Goal: Task Accomplishment & Management: Use online tool/utility

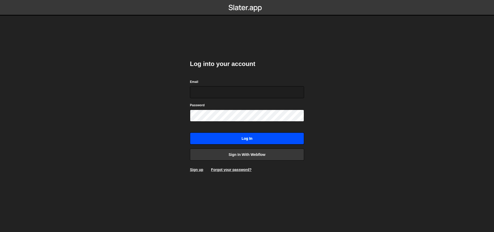
type input "[EMAIL_ADDRESS][DOMAIN_NAME]"
click at [250, 142] on input "Log in" at bounding box center [247, 138] width 114 height 12
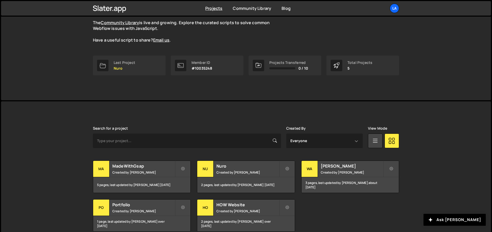
scroll to position [74, 0]
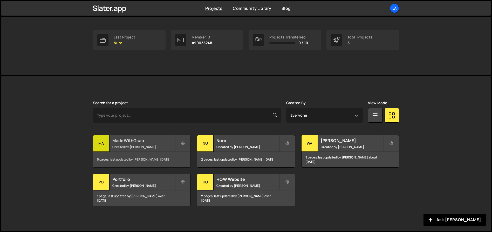
click at [148, 136] on div "MadeWithGsap Created by [PERSON_NAME]" at bounding box center [141, 143] width 97 height 16
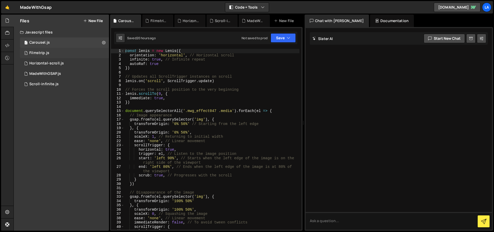
click at [38, 49] on div "1 Filmstrip.js 0" at bounding box center [64, 53] width 89 height 10
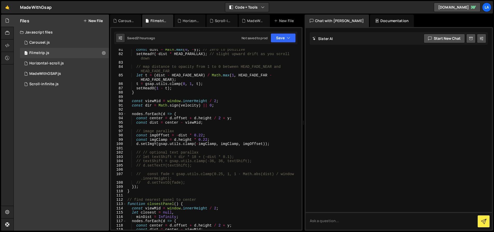
scroll to position [352, 0]
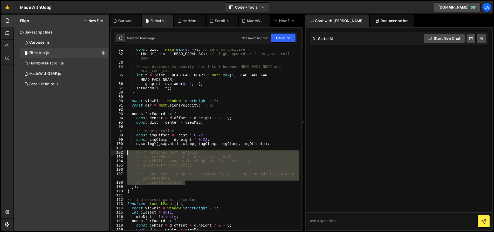
drag, startPoint x: 180, startPoint y: 182, endPoint x: 111, endPoint y: 152, distance: 75.6
click at [111, 152] on div "XXXXXXXXXXXXXXXXXXXXXXXXXXXXXXXXXXXXXXXXXXXXXXXXXXXXXXXXXXXXXXXXXXXXXXXXXXXXXXX…" at bounding box center [206, 128] width 193 height 203
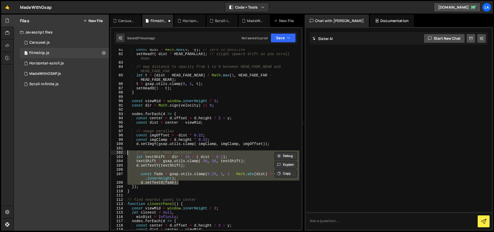
click at [227, 153] on div "const dist = Math . max ( 0 , - y ) ; // zero to positive setHeadY ( - dist * H…" at bounding box center [212, 139] width 173 height 181
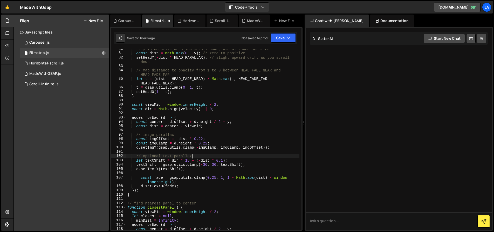
scroll to position [284, 0]
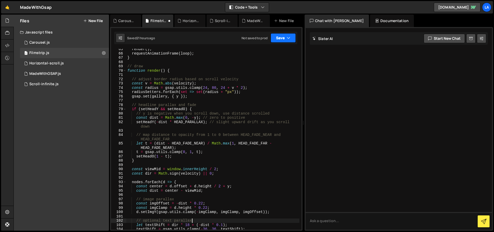
click at [274, 40] on button "Save" at bounding box center [283, 37] width 25 height 9
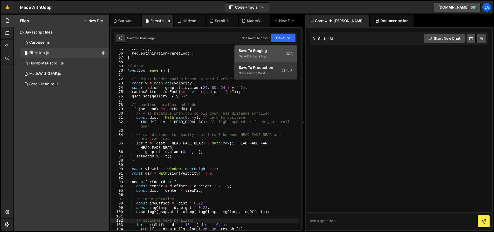
click at [269, 51] on div "Save to Staging S" at bounding box center [266, 50] width 54 height 5
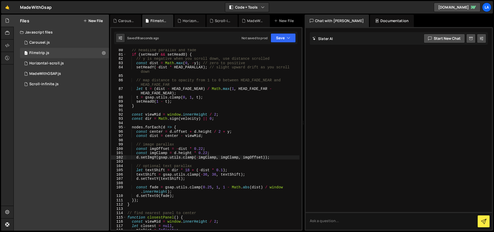
scroll to position [343, 0]
click at [172, 170] on div "// headline parallax and fade if ( setHeadY && setHeadO ) { // y is negative wh…" at bounding box center [212, 142] width 173 height 189
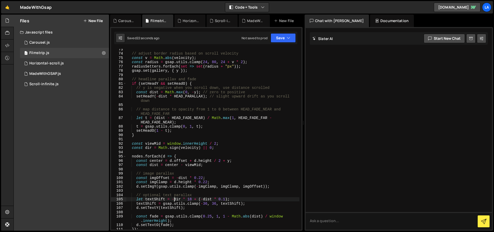
scroll to position [326, 0]
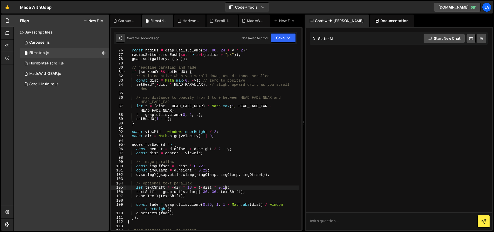
click at [225, 187] on div "const radius = gsap . utils . clamp ( 24 , 80 , 24 + v * 2 ) ; radiusSetters . …" at bounding box center [212, 142] width 173 height 189
type textarea "let textShift = -dir * 18 + (-dist * 0.5);"
click at [283, 39] on button "Save" at bounding box center [283, 37] width 25 height 9
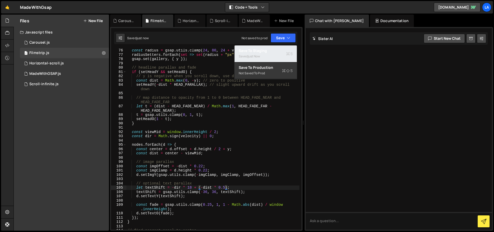
click at [280, 49] on div "Save to Staging S" at bounding box center [266, 50] width 54 height 5
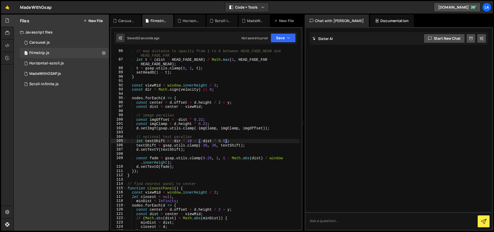
scroll to position [0, 0]
click at [201, 155] on div "// map distance to opacity from 1 to 0 between HEAD_FADE_NEAR and HEAD_FADE_FAR…" at bounding box center [212, 146] width 173 height 194
click at [207, 145] on div "// map distance to opacity from 1 to 0 between HEAD_FADE_NEAR and HEAD_FADE_FAR…" at bounding box center [212, 146] width 173 height 194
click at [220, 125] on div "// map distance to opacity from 1 to 0 between HEAD_FADE_NEAR and HEAD_FADE_FAR…" at bounding box center [212, 146] width 173 height 194
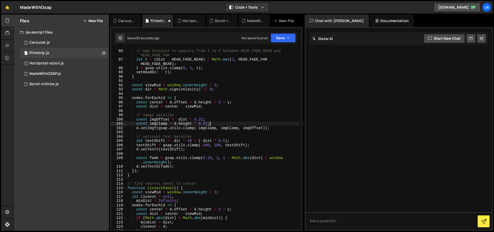
scroll to position [0, 5]
click at [282, 34] on button "Save" at bounding box center [283, 37] width 25 height 9
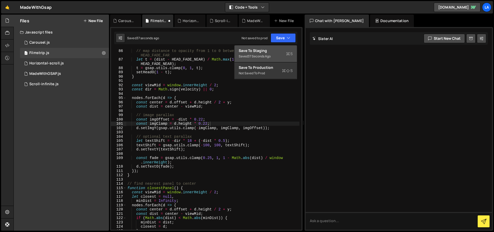
click at [271, 54] on div "Saved 37 seconds ago" at bounding box center [266, 56] width 54 height 6
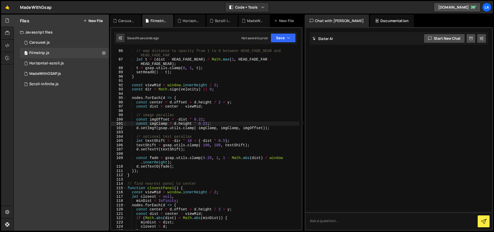
scroll to position [0, 0]
click at [217, 175] on div "// map distance to opacity from 1 to 0 between HEAD_FADE_NEAR and HEAD_FADE_FAR…" at bounding box center [212, 146] width 173 height 194
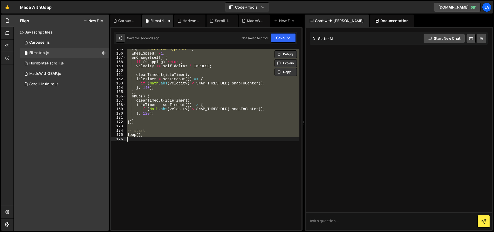
scroll to position [393, 0]
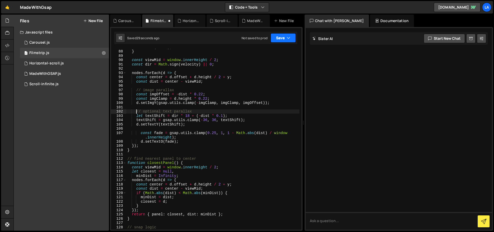
click at [271, 38] on button "Save" at bounding box center [283, 37] width 25 height 9
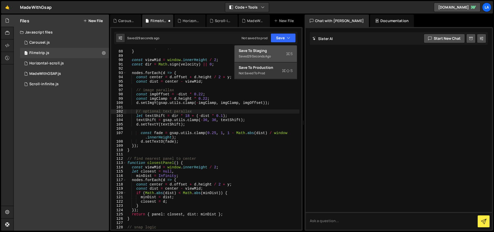
click at [270, 51] on div "Save to Staging S" at bounding box center [266, 50] width 54 height 5
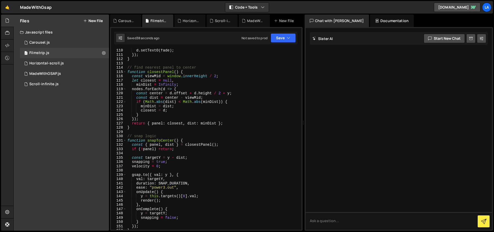
scroll to position [452, 0]
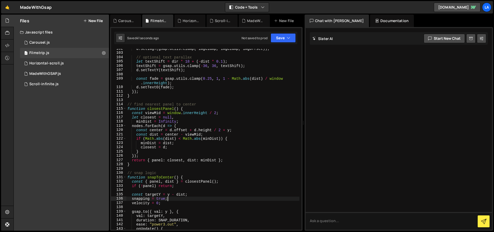
click at [181, 200] on div "d . setImgY ( gsap . utils . clamp ( - imgClamp , imgClamp , imgOffset )) ; // …" at bounding box center [212, 140] width 173 height 189
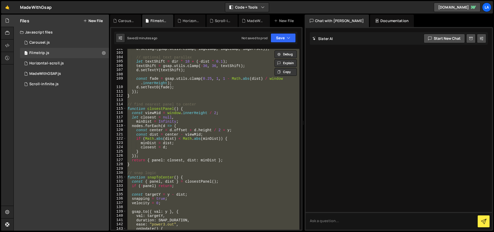
click at [237, 162] on div "d . setImgY ( gsap . utils . clamp ( - imgClamp , imgClamp , imgOffset )) ; // …" at bounding box center [212, 139] width 173 height 181
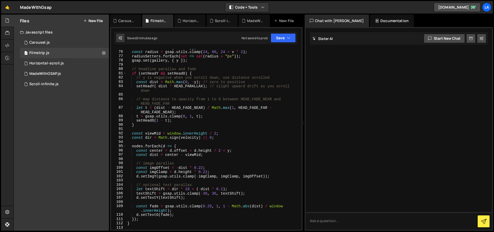
scroll to position [343, 0]
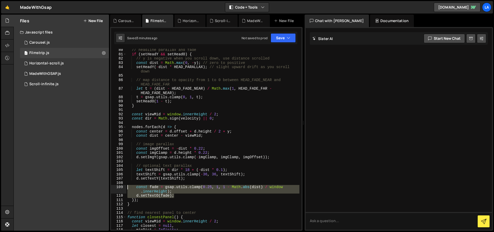
drag, startPoint x: 156, startPoint y: 194, endPoint x: 108, endPoint y: 186, distance: 48.9
click at [108, 186] on div "Files New File Javascript files 1 Carousel.js 0 1 Filmstrip.js 0 1 Horizontal-s…" at bounding box center [253, 123] width 481 height 216
type textarea "// const fade = gsap.utils.clamp(0.25, 1, 1 - Math.abs(dist) / window.innerHeig…"
click at [211, 182] on div "// headline parallax and fade if ( setHeadY && setHeadO ) { // y is negative wh…" at bounding box center [212, 142] width 173 height 189
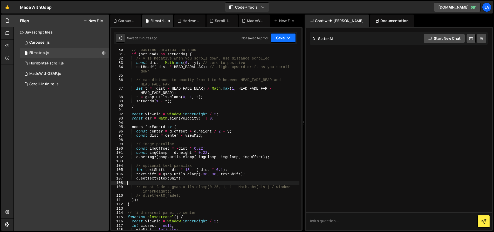
click at [275, 38] on button "Save" at bounding box center [283, 37] width 25 height 9
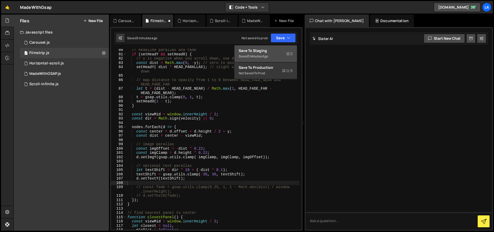
click at [272, 52] on div "Save to Staging S" at bounding box center [266, 50] width 54 height 5
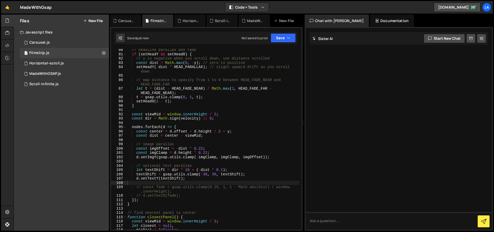
click at [274, 153] on div "// headline parallax and fade if ( setHeadY && setHeadO ) { // y is negative wh…" at bounding box center [212, 142] width 173 height 189
click at [207, 173] on div "// headline parallax and fade if ( setHeadY && setHeadO ) { // y is negative wh…" at bounding box center [212, 142] width 173 height 189
click at [278, 35] on button "Save" at bounding box center [283, 37] width 25 height 9
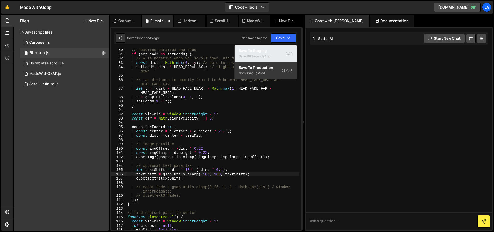
click at [266, 54] on div "18 seconds ago" at bounding box center [259, 56] width 23 height 4
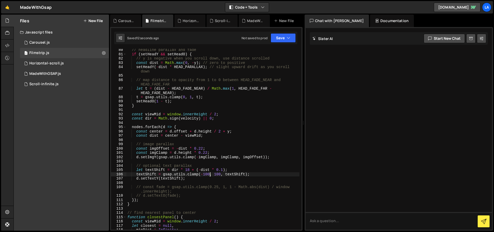
click at [209, 173] on div "// headline parallax and fade if ( setHeadY && setHeadO ) { // y is negative wh…" at bounding box center [212, 142] width 173 height 189
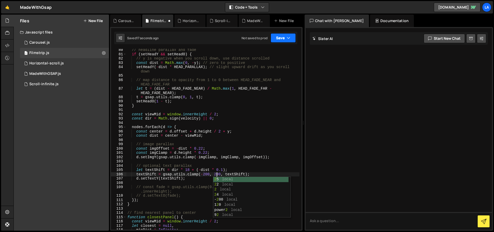
click at [275, 39] on button "Save" at bounding box center [283, 37] width 25 height 9
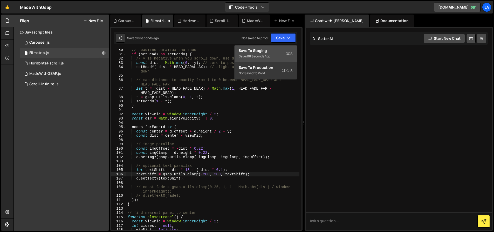
click at [265, 51] on div "Save to Staging S" at bounding box center [266, 50] width 54 height 5
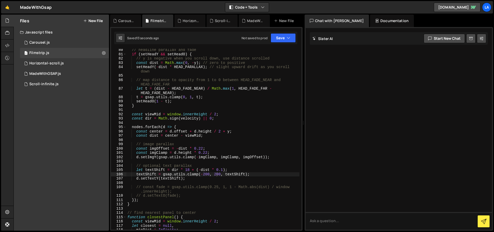
click at [181, 187] on div "// headline parallax and fade if ( setHeadY && setHeadO ) { // y is negative wh…" at bounding box center [212, 142] width 173 height 189
click at [201, 169] on div "// headline parallax and fade if ( setHeadY && setHeadO ) { // y is negative wh…" at bounding box center [212, 142] width 173 height 189
click at [172, 169] on div "// headline parallax and fade if ( setHeadY && setHeadO ) { // y is negative wh…" at bounding box center [212, 142] width 173 height 189
click at [238, 153] on div "// headline parallax and fade if ( setHeadY && setHeadO ) { // y is negative wh…" at bounding box center [212, 142] width 173 height 189
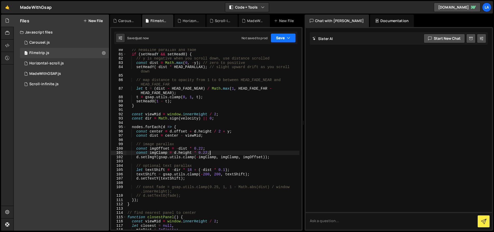
type textarea "const imgClamp = d.height * 0.22;"
click at [283, 42] on button "Save" at bounding box center [283, 37] width 25 height 9
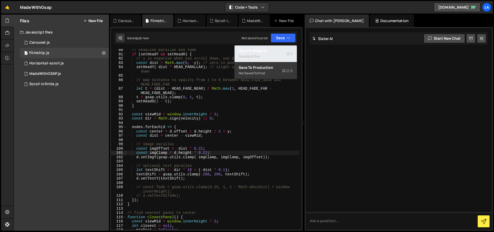
click at [276, 58] on div "Saved just now" at bounding box center [266, 56] width 54 height 6
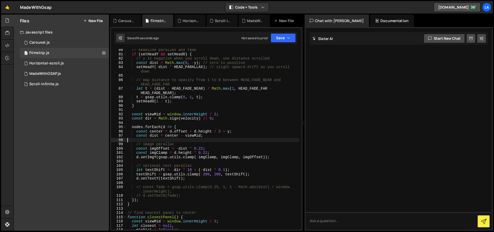
click at [221, 140] on div "// headline parallax and fade if ( setHeadY && setHeadO ) { // y is negative wh…" at bounding box center [212, 142] width 173 height 189
click at [276, 40] on button "Save" at bounding box center [283, 37] width 25 height 9
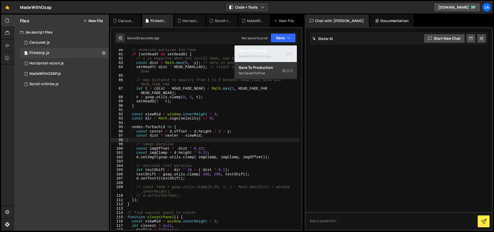
click at [250, 56] on div "22 seconds ago" at bounding box center [259, 56] width 23 height 4
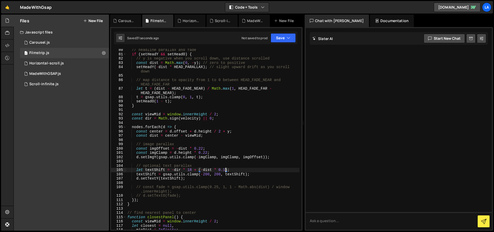
click at [224, 169] on div "// headline parallax and fade if ( setHeadY && setHeadO ) { // y is negative wh…" at bounding box center [212, 142] width 173 height 189
click at [254, 142] on div "// headline parallax and fade if ( setHeadY && setHeadO ) { // y is negative wh…" at bounding box center [212, 142] width 173 height 189
click at [275, 41] on button "Save" at bounding box center [283, 37] width 25 height 9
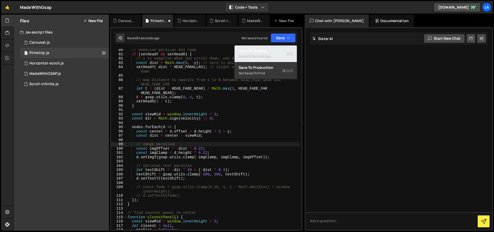
click at [268, 55] on div "34 seconds ago" at bounding box center [259, 56] width 23 height 4
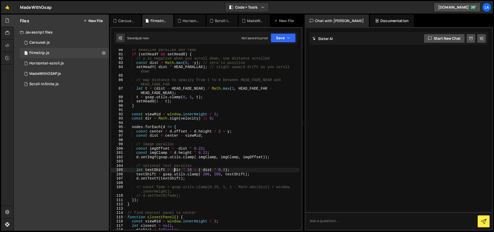
click at [174, 169] on div "// headline parallax and fade if ( setHeadY && setHeadO ) { // y is negative wh…" at bounding box center [212, 142] width 173 height 189
click at [251, 152] on div "// headline parallax and fade if ( setHeadY && setHeadO ) { // y is negative wh…" at bounding box center [212, 142] width 173 height 189
click at [282, 39] on button "Save" at bounding box center [283, 37] width 25 height 9
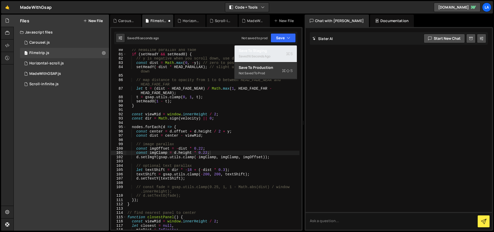
click at [269, 52] on div "Save to Staging S" at bounding box center [266, 50] width 54 height 5
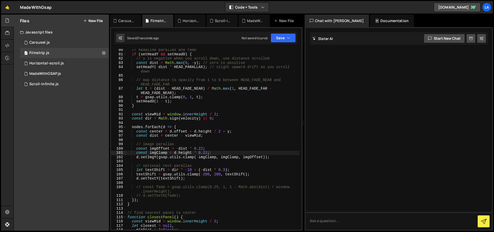
scroll to position [0, 4]
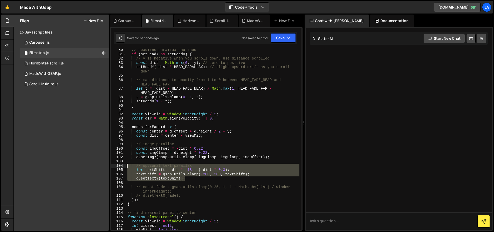
drag, startPoint x: 127, startPoint y: 167, endPoint x: 107, endPoint y: 165, distance: 20.2
click at [107, 165] on div "Files New File Javascript files 1 Carousel.js 0 1 Filmstrip.js 0 1 Horizontal-s…" at bounding box center [253, 123] width 481 height 216
click at [192, 172] on div "// headline parallax and fade if ( setHeadY && setHeadO ) { // y is negative wh…" at bounding box center [212, 139] width 173 height 181
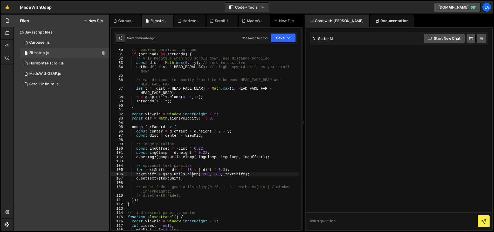
click at [188, 170] on div "// headline parallax and fade if ( setHeadY && setHeadO ) { // y is negative wh…" at bounding box center [212, 142] width 173 height 189
click at [200, 168] on div "// headline parallax and fade if ( setHeadY && setHeadO ) { // y is negative wh…" at bounding box center [212, 142] width 173 height 189
click at [283, 38] on button "Save" at bounding box center [283, 37] width 25 height 9
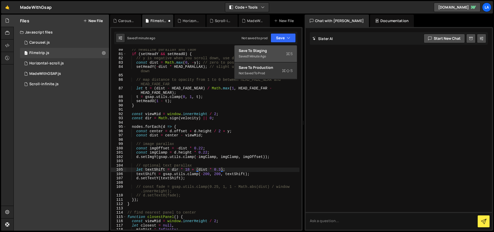
click at [275, 48] on div "Save to Staging S" at bounding box center [266, 50] width 54 height 5
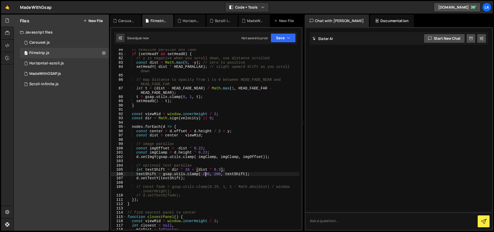
click at [206, 174] on div "// headline parallax and fade if ( setHeadY && setHeadO ) { // y is negative wh…" at bounding box center [212, 141] width 173 height 189
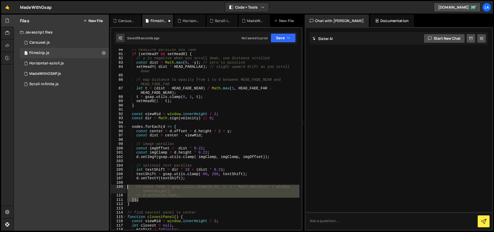
drag, startPoint x: 170, startPoint y: 196, endPoint x: 112, endPoint y: 187, distance: 58.6
click at [112, 187] on div "textShift = gsap.utils.clamp(-00, 200, textShift); 80 81 82 83 84 85 86 87 88 8…" at bounding box center [206, 139] width 190 height 181
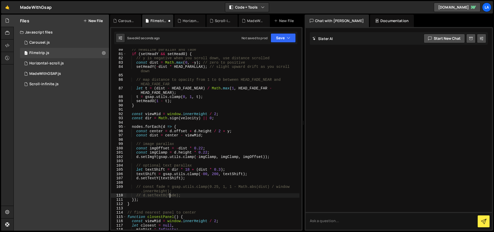
click at [169, 196] on div "// headline parallax and fade if ( setHeadY && setHeadO ) { // y is negative wh…" at bounding box center [212, 141] width 173 height 189
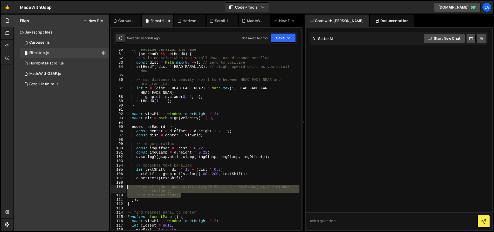
drag, startPoint x: 176, startPoint y: 194, endPoint x: 95, endPoint y: 185, distance: 81.0
click at [95, 185] on div "Files New File Javascript files 1 Carousel.js 0 1 Filmstrip.js 0 1 Horizontal-s…" at bounding box center [253, 123] width 481 height 216
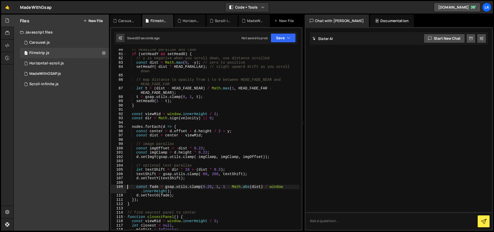
click at [200, 197] on div "// headline parallax and fade if ( setHeadY && setHeadO ) { // y is negative wh…" at bounding box center [212, 141] width 173 height 189
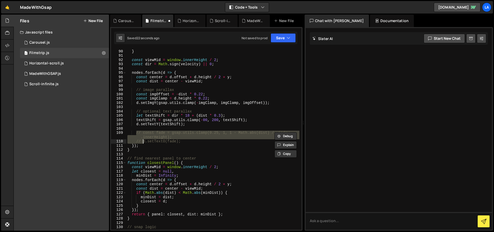
scroll to position [398, 0]
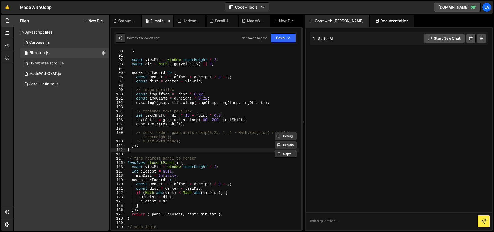
click at [176, 152] on div "setHeadO ( 1 - t ) ; } const viewMid = window . innerHeight / 2 ; const dir = M…" at bounding box center [212, 139] width 173 height 189
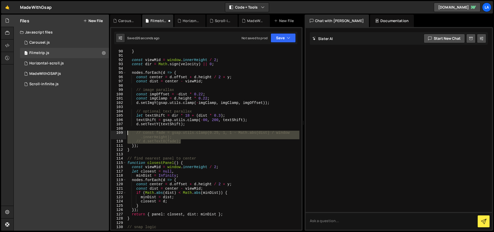
drag, startPoint x: 188, startPoint y: 141, endPoint x: 122, endPoint y: 131, distance: 66.7
click at [122, 131] on div "} 89 90 91 92 93 94 95 96 97 98 99 100 101 102 103 104 105 106 107 108 109 110 …" at bounding box center [206, 139] width 190 height 181
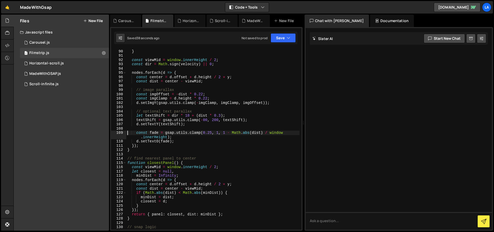
click at [291, 135] on div "setHeadO ( 1 - t ) ; } const viewMid = window . innerHeight / 2 ; const dir = M…" at bounding box center [212, 139] width 173 height 189
click at [250, 133] on div "setHeadO ( 1 - t ) ; } const viewMid = window . innerHeight / 2 ; const dir = M…" at bounding box center [212, 139] width 173 height 189
click at [190, 139] on div "setHeadO ( 1 - t ) ; } const viewMid = window . innerHeight / 2 ; const dir = M…" at bounding box center [212, 139] width 173 height 189
click at [140, 138] on div "setHeadO ( 1 - t ) ; } const viewMid = window . innerHeight / 2 ; const dir = M…" at bounding box center [212, 139] width 173 height 189
click at [290, 135] on button "Debug" at bounding box center [286, 136] width 22 height 8
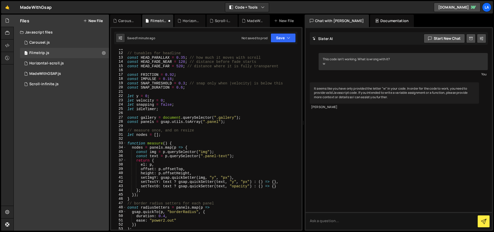
scroll to position [61, 0]
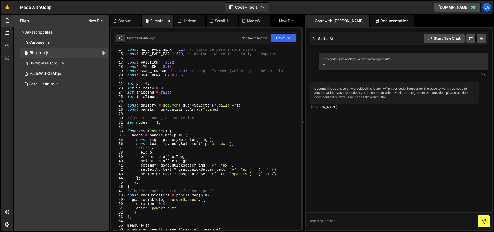
click at [486, 222] on icon at bounding box center [483, 221] width 5 height 5
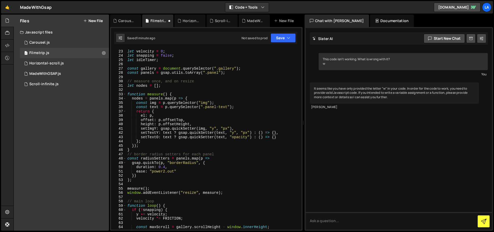
scroll to position [159, 0]
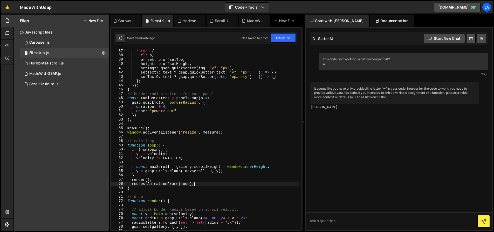
click at [256, 184] on div "return { el : p , offset : p . offsetTop , height : p . offsetHeight , setImgY …" at bounding box center [212, 143] width 173 height 189
type textarea "loop();"
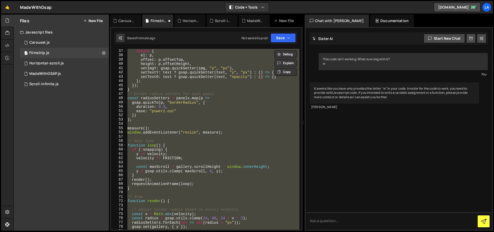
click at [482, 220] on icon at bounding box center [483, 221] width 5 height 5
click at [401, 220] on textarea at bounding box center [399, 221] width 186 height 18
type textarea "there is an uncaught promise on line 109"
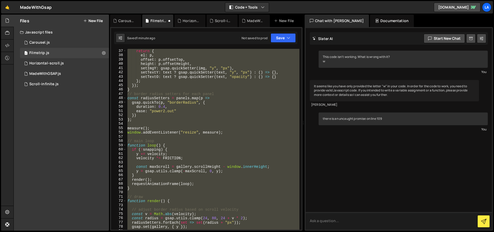
scroll to position [12, 0]
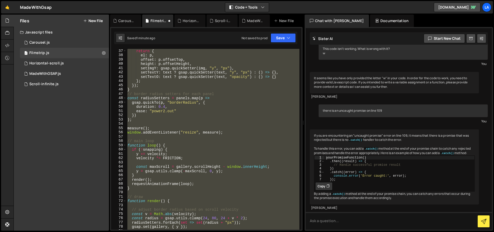
click at [246, 179] on div "return { el : p , offset : p . offsetTop , height : p . offsetHeight , setImgY …" at bounding box center [212, 139] width 173 height 181
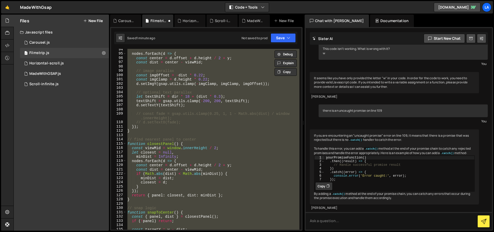
scroll to position [417, 0]
click at [246, 179] on div "nodes . forEach ( d => { const center = d . offset + d . height / 2 + y ; const…" at bounding box center [212, 139] width 173 height 181
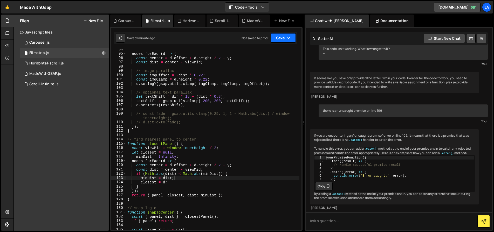
click at [282, 38] on button "Save" at bounding box center [283, 37] width 25 height 9
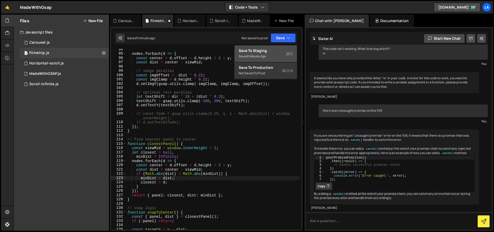
click at [258, 49] on div "Save to Staging S" at bounding box center [266, 50] width 54 height 5
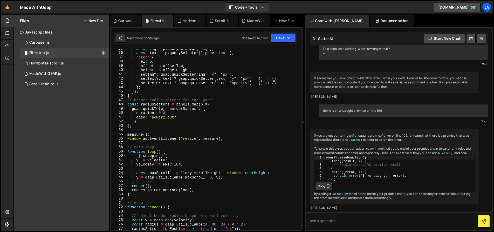
scroll to position [157, 0]
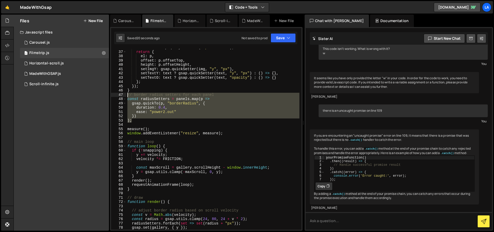
drag, startPoint x: 144, startPoint y: 121, endPoint x: 111, endPoint y: 96, distance: 40.4
click at [111, 96] on div "); 36 37 38 39 40 41 42 43 44 45 46 47 48 49 50 51 52 53 54 55 56 57 58 59 60 6…" at bounding box center [206, 139] width 190 height 181
type textarea "// // border radius setters for each panel"
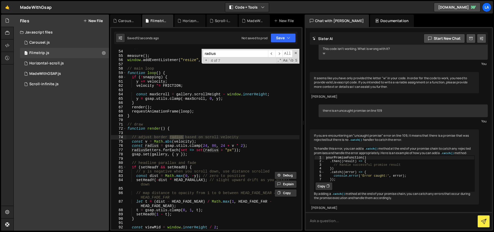
scroll to position [231, 0]
type input "radius"
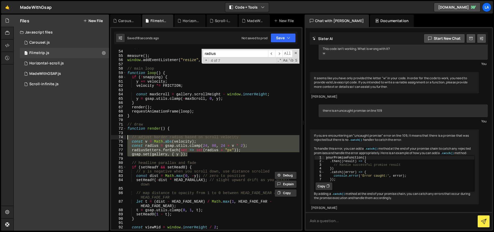
drag, startPoint x: 178, startPoint y: 154, endPoint x: 108, endPoint y: 138, distance: 71.9
click at [108, 138] on div "Files New File Javascript files 1 Carousel.js 0 1 Filmstrip.js 0 1 Horizontal-s…" at bounding box center [253, 123] width 481 height 216
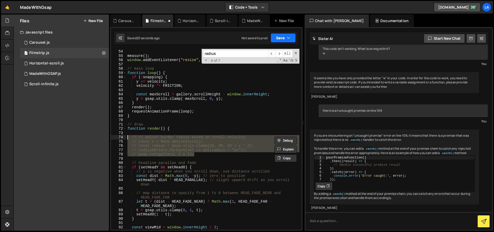
click at [282, 39] on button "Save" at bounding box center [283, 37] width 25 height 9
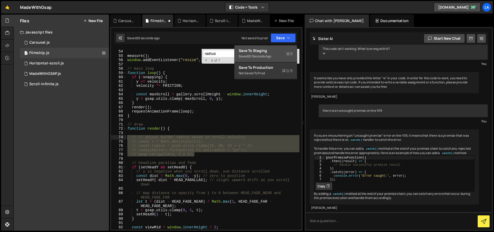
click at [262, 53] on div "Save to Staging S" at bounding box center [266, 50] width 54 height 5
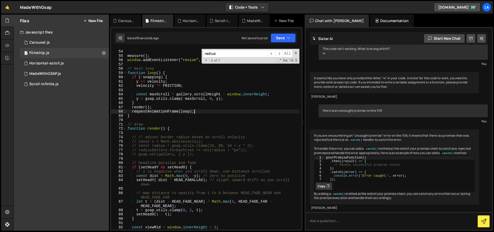
click at [250, 110] on div "// ); measure ( ) ; window . addEventListener ( "resize" , measure ) ; // main …" at bounding box center [212, 139] width 173 height 189
click at [295, 52] on span at bounding box center [296, 53] width 4 height 4
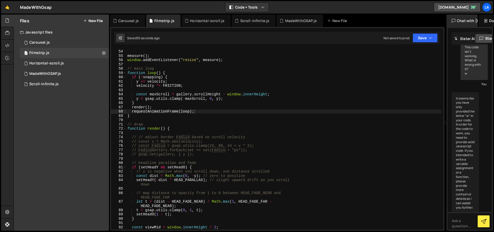
drag, startPoint x: 303, startPoint y: 114, endPoint x: 392, endPoint y: 108, distance: 88.5
click at [442, 108] on div "Files New File Javascript files 1 Carousel.js 0 1 Filmstrip.js 0 1 Horizontal-s…" at bounding box center [253, 123] width 481 height 216
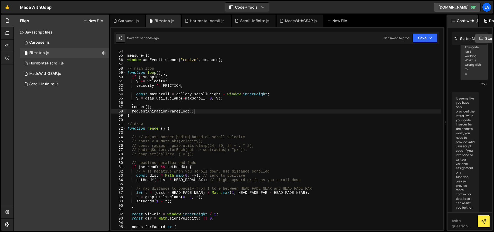
click at [320, 112] on div "// ); measure ( ) ; window . addEventListener ( "resize" , measure ) ; // main …" at bounding box center [283, 139] width 315 height 189
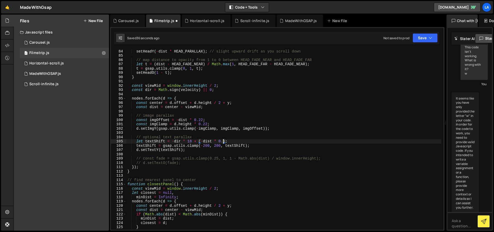
scroll to position [355, 0]
click at [172, 141] on div "const dist = Math . max ( 0 , - y ) ; // zero to positive setHeadY ( - dist * H…" at bounding box center [283, 139] width 315 height 189
drag, startPoint x: 201, startPoint y: 141, endPoint x: 217, endPoint y: 140, distance: 16.2
click at [201, 141] on div "const dist = Math . max ( 0 , - y ) ; // zero to positive setHeadY ( - dist * H…" at bounding box center [283, 139] width 315 height 189
click at [220, 141] on div "const dist = Math . max ( 0 , - y ) ; // zero to positive setHeadY ( - dist * H…" at bounding box center [283, 139] width 315 height 189
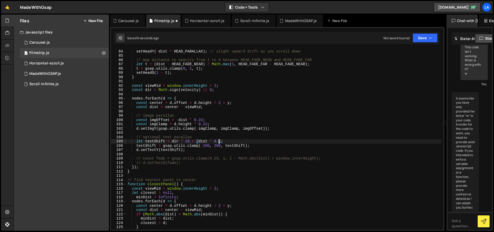
scroll to position [0, 6]
click at [234, 172] on div "const dist = Math . max ( 0 , - y ) ; // zero to positive setHeadY ( - dist * H…" at bounding box center [283, 139] width 315 height 189
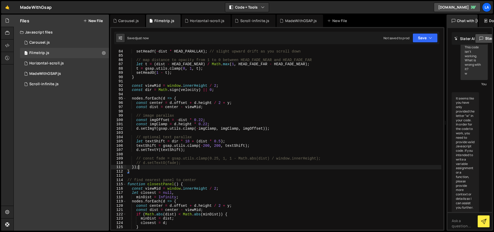
click at [186, 165] on div "const dist = Math . max ( 0 , - y ) ; // zero to positive setHeadY ( - dist * H…" at bounding box center [283, 139] width 315 height 189
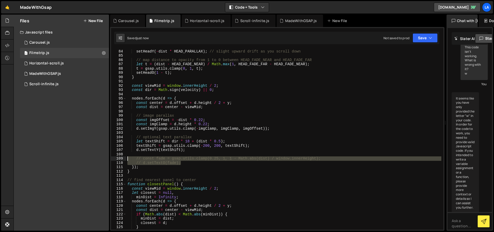
drag, startPoint x: 189, startPoint y: 162, endPoint x: 126, endPoint y: 157, distance: 63.3
click at [126, 157] on div "}); 83 84 85 86 87 88 89 90 91 92 93 94 95 96 97 98 99 100 101 102 103 104 105 …" at bounding box center [277, 139] width 332 height 181
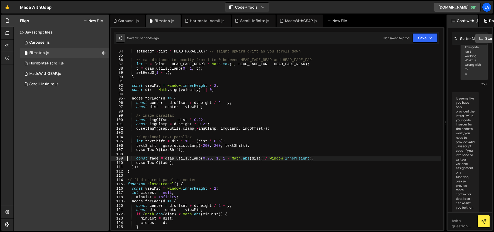
click at [205, 145] on div "const dist = Math . max ( 0 , - y ) ; // zero to positive setHeadY ( - dist * H…" at bounding box center [283, 139] width 315 height 189
click at [291, 101] on div "const dist = Math . max ( 0 , - y ) ; // zero to positive setHeadY ( - dist * H…" at bounding box center [283, 139] width 315 height 189
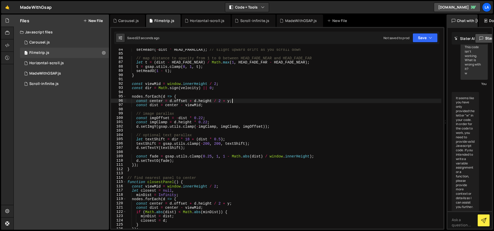
scroll to position [356, 0]
click at [204, 144] on div "setHeadY ( - dist * HEAD_PARALLAX ) ; // slight upward drift as you scroll down…" at bounding box center [283, 142] width 315 height 189
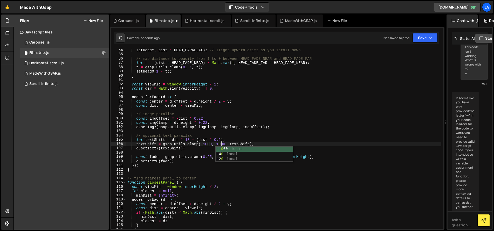
scroll to position [0, 6]
click at [419, 40] on button "Save" at bounding box center [425, 37] width 25 height 9
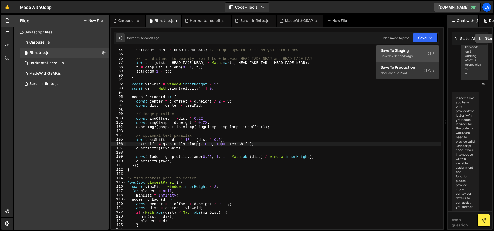
click at [390, 52] on div "Save to Staging S" at bounding box center [408, 50] width 54 height 5
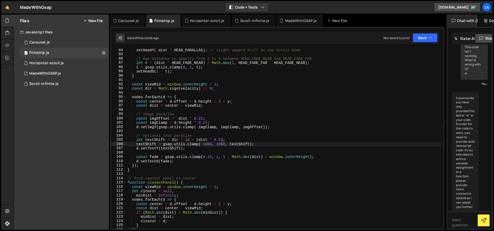
scroll to position [0, 3]
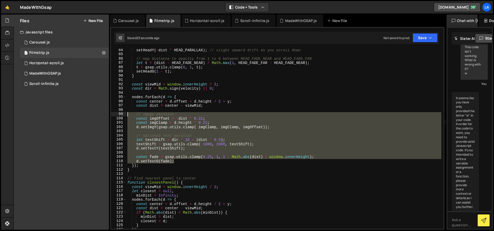
drag, startPoint x: 194, startPoint y: 161, endPoint x: 122, endPoint y: 116, distance: 85.1
click at [122, 116] on div "d.setTextO(fade); 84 85 86 87 88 89 90 91 92 93 94 95 96 97 98 99 100 101 102 1…" at bounding box center [277, 139] width 332 height 180
click at [176, 162] on div "setHeadY ( - dist * HEAD_PARALLAX ) ; // slight upward drift as you scroll down…" at bounding box center [283, 139] width 315 height 180
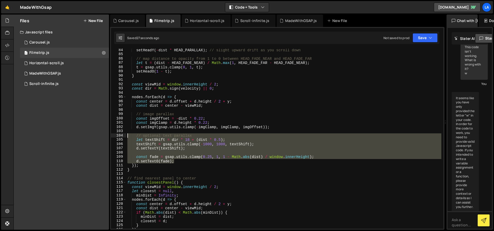
drag, startPoint x: 177, startPoint y: 161, endPoint x: 105, endPoint y: 137, distance: 76.6
click at [105, 137] on div "Files New File Javascript files 1 Carousel.js 0 1 Filmstrip.js 0 1 Horizontal-s…" at bounding box center [253, 123] width 481 height 216
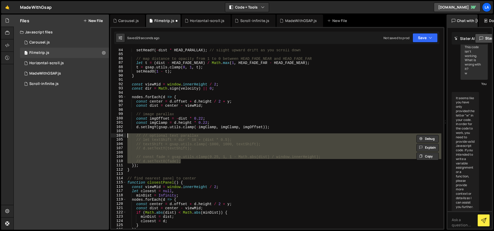
type textarea "// // optional text parallax"
